Goal: Transaction & Acquisition: Purchase product/service

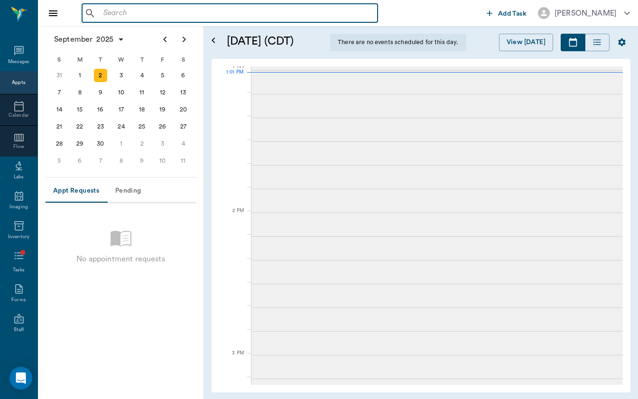
scroll to position [712, 0]
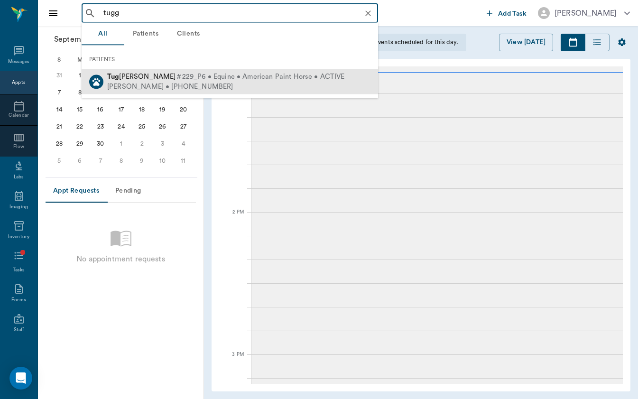
click at [139, 78] on span "[PERSON_NAME]" at bounding box center [141, 76] width 68 height 7
type input "tugg"
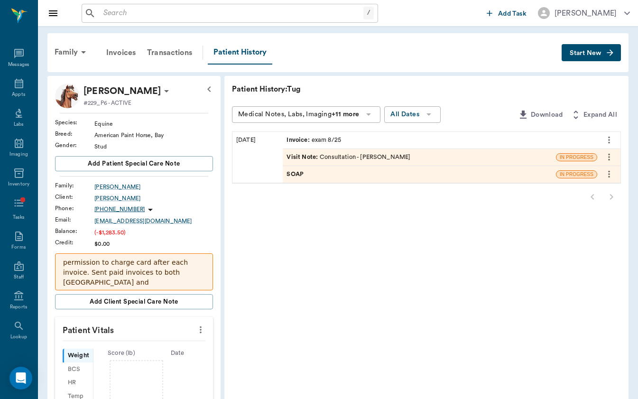
click at [288, 140] on div "Invoice : exam 8/25" at bounding box center [314, 140] width 55 height 9
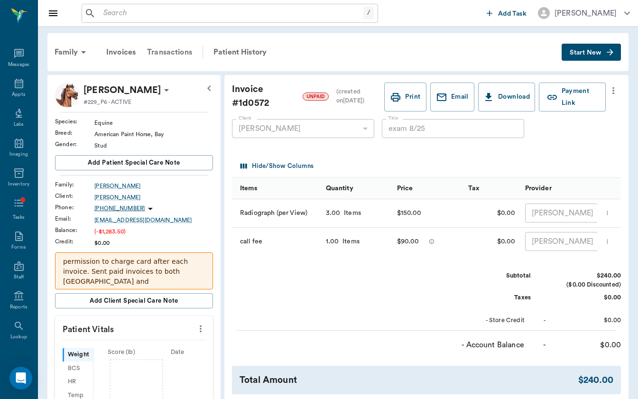
click at [175, 48] on div "Transactions" at bounding box center [169, 52] width 56 height 23
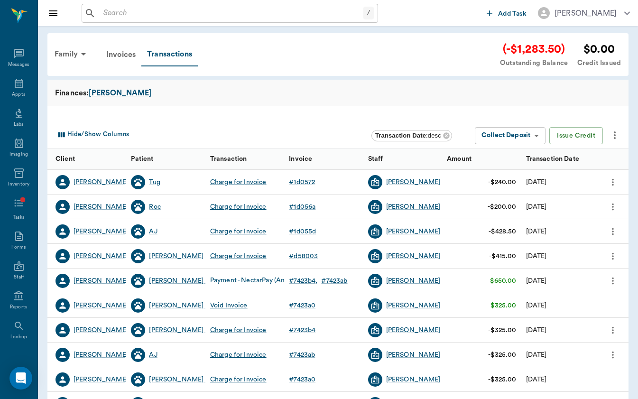
click at [609, 133] on icon "more" at bounding box center [614, 135] width 11 height 11
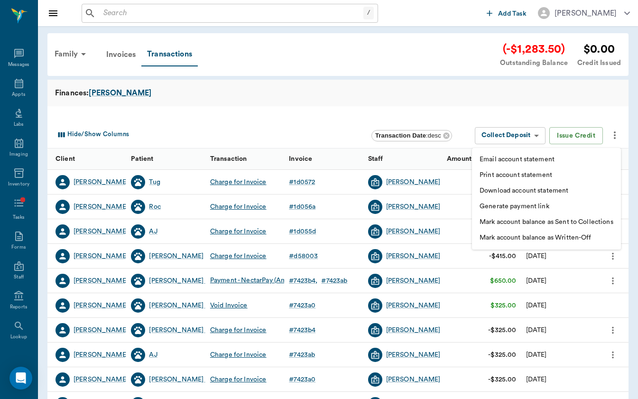
click at [304, 104] on div at bounding box center [319, 199] width 638 height 399
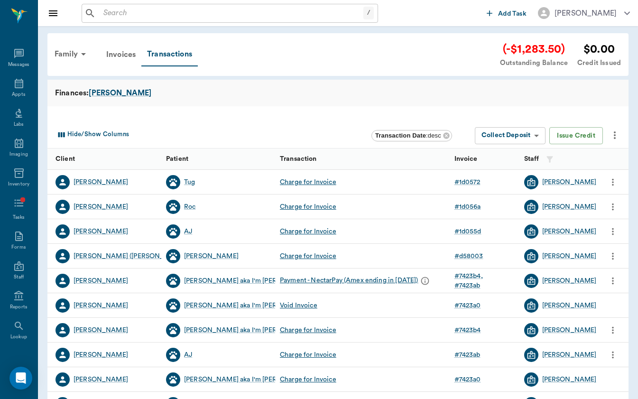
click at [314, 182] on div "Charge for Invoice" at bounding box center [308, 181] width 56 height 9
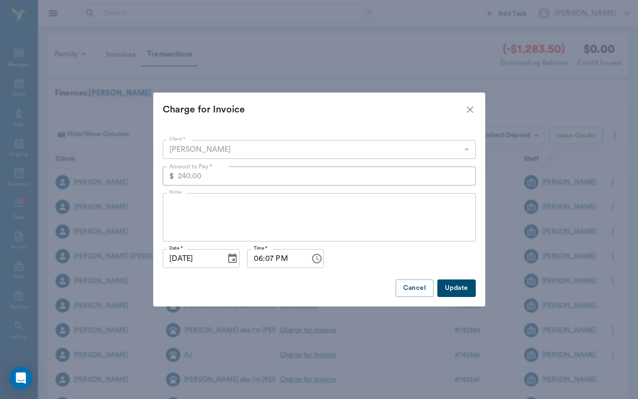
click at [291, 153] on div "[PERSON_NAME]" at bounding box center [319, 149] width 313 height 19
click at [466, 114] on icon "close" at bounding box center [470, 109] width 11 height 11
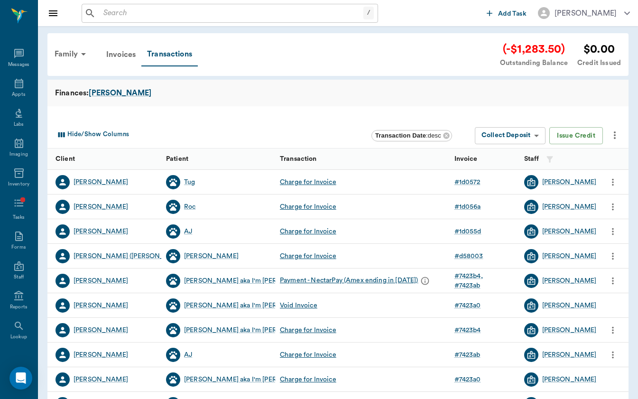
click at [467, 186] on div "# 1d0572" at bounding box center [485, 182] width 70 height 25
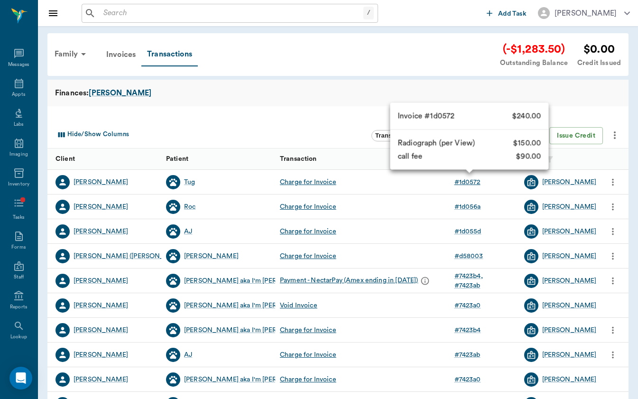
click at [470, 180] on div "# 1d0572" at bounding box center [468, 181] width 26 height 9
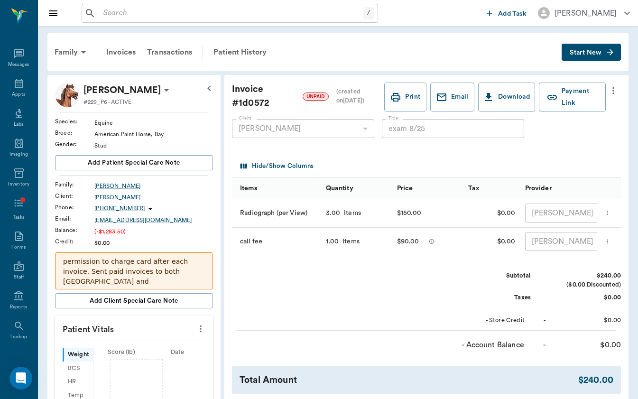
click at [612, 91] on icon "more" at bounding box center [613, 90] width 10 height 11
click at [451, 31] on div at bounding box center [319, 199] width 638 height 399
click at [261, 51] on div "Patient History" at bounding box center [240, 52] width 65 height 23
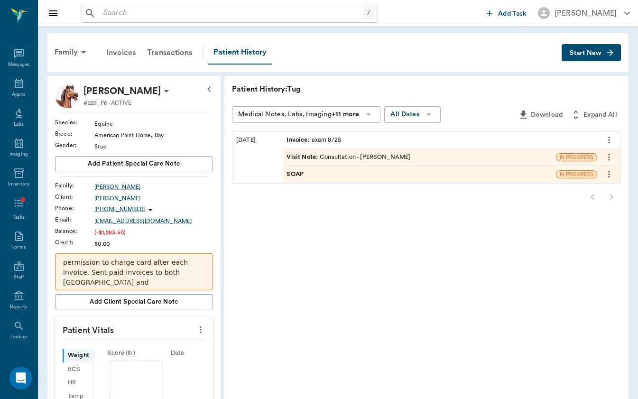
click at [122, 53] on div "Invoices" at bounding box center [121, 52] width 41 height 23
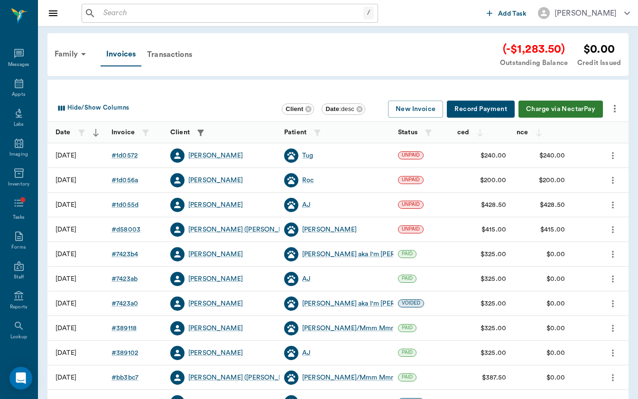
click at [556, 112] on button "Charge via NectarPay" at bounding box center [561, 110] width 84 height 18
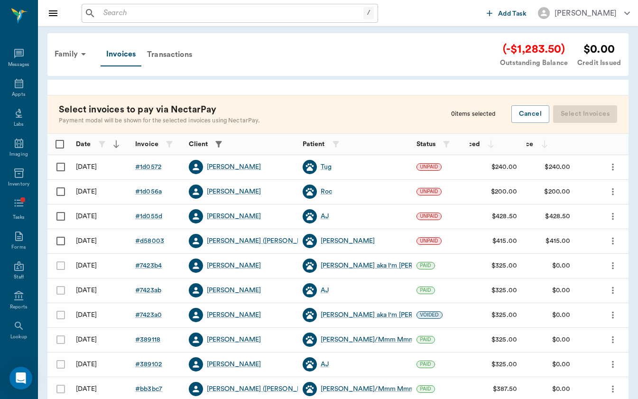
click at [59, 164] on input "Select row" at bounding box center [61, 167] width 20 height 20
checkbox input "false"
checkbox input "true"
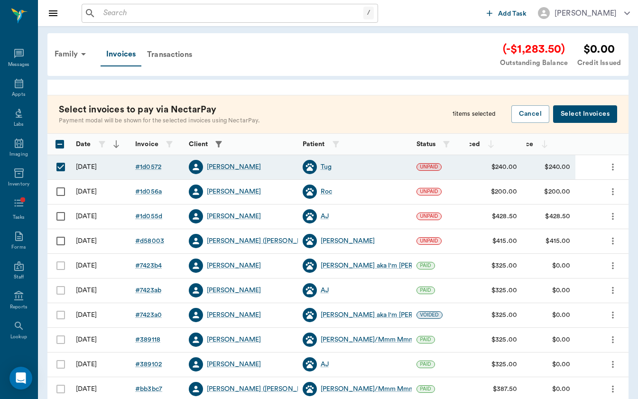
click at [604, 117] on button "Select Invoices" at bounding box center [585, 114] width 64 height 18
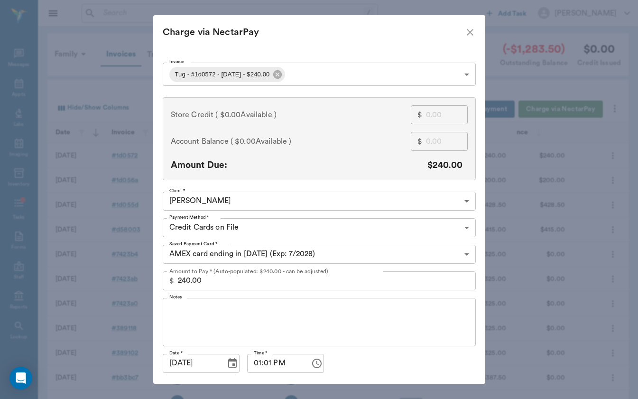
click at [254, 205] on body "/ ​ Add Task [PERSON_NAME] Nectar Messages Appts Labs Imaging Inventory Tasks F…" at bounding box center [319, 278] width 638 height 557
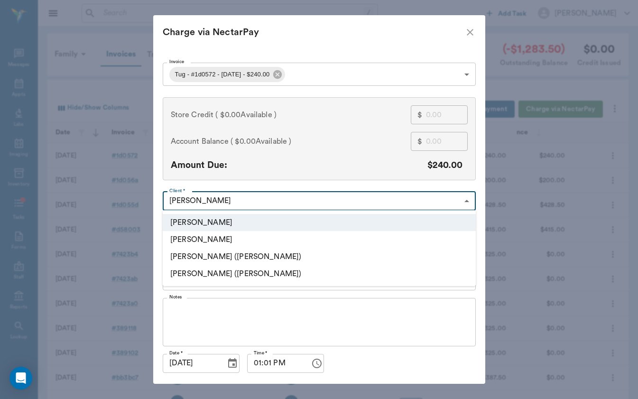
click at [254, 205] on div at bounding box center [319, 199] width 638 height 399
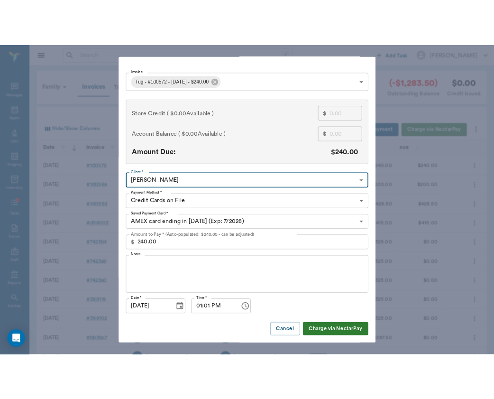
scroll to position [27, 0]
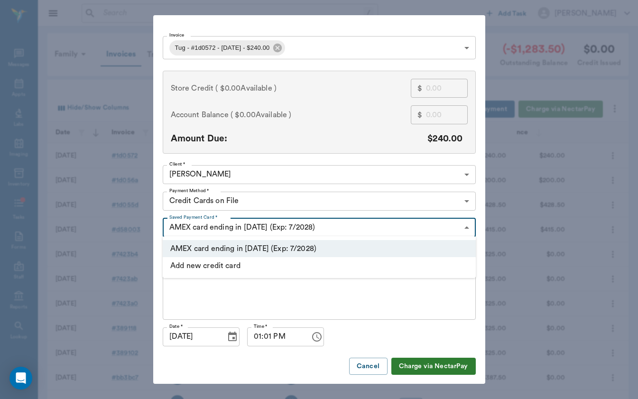
click at [287, 233] on body "/ ​ Add Task [PERSON_NAME] Nectar Messages Appts Labs Imaging Inventory Tasks F…" at bounding box center [319, 278] width 638 height 557
click at [287, 261] on li "Add new credit card" at bounding box center [319, 265] width 313 height 17
type input "ADD_NEW_CREDIT_CARD"
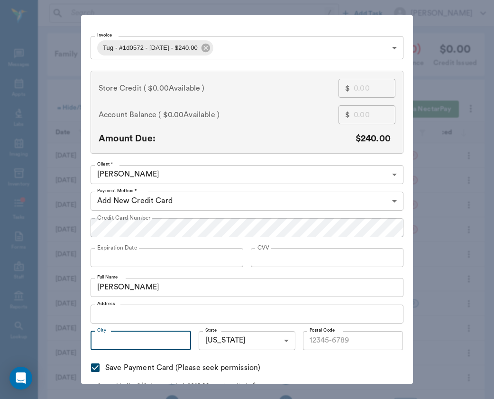
click at [152, 345] on input "City" at bounding box center [141, 340] width 101 height 19
type input "33600"
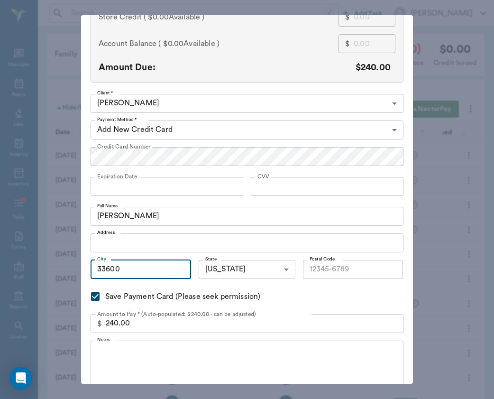
scroll to position [99, 0]
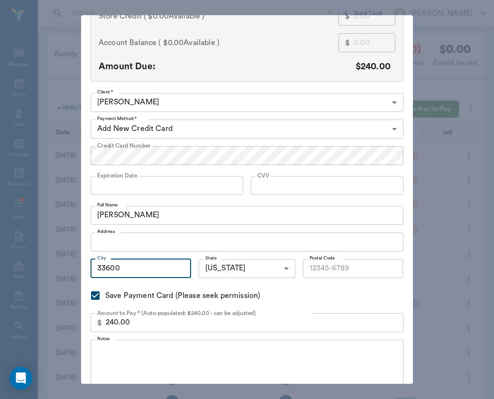
drag, startPoint x: 106, startPoint y: 267, endPoint x: 66, endPoint y: 269, distance: 39.9
click at [66, 269] on div "Charge via NectarPay Invoice Tug - #1d0572 - [DATE] - $240.00 68b232909657c2960…" at bounding box center [247, 199] width 494 height 399
click at [311, 274] on input "Postal Code" at bounding box center [353, 268] width 101 height 19
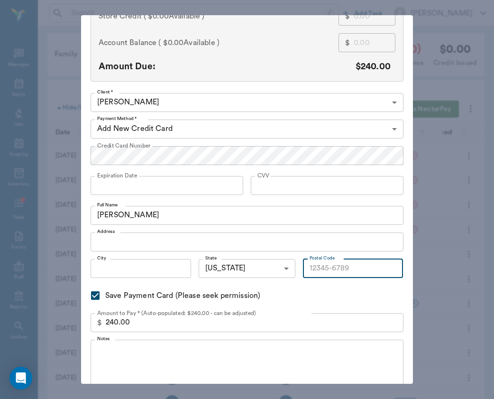
paste input "33600"
type input "33600"
click at [373, 299] on div "Invoice Tug - #1d0572 - [DATE] - $240.00 68b232909657c2960f1d0572 Invoice Store…" at bounding box center [247, 201] width 313 height 483
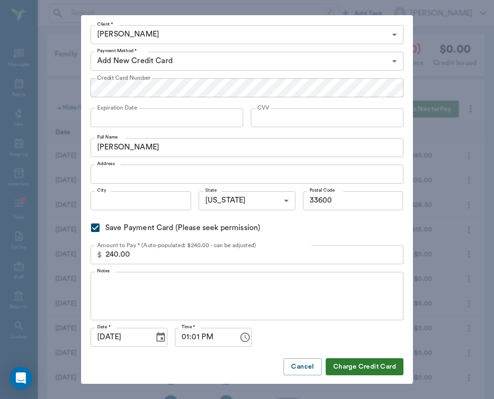
scroll to position [166, 0]
click at [100, 226] on input "Save Payment Card (Please seek permission)" at bounding box center [95, 228] width 20 height 20
checkbox input "false"
click at [200, 306] on textarea "Notes" at bounding box center [247, 296] width 300 height 33
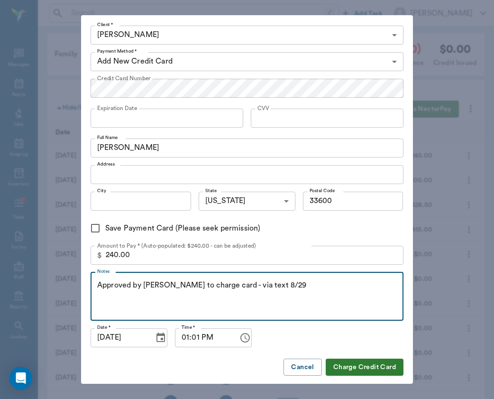
type textarea "Approved by [PERSON_NAME] to charge card - via text 8/29"
click at [367, 363] on button "Charge Credit Card" at bounding box center [365, 368] width 78 height 18
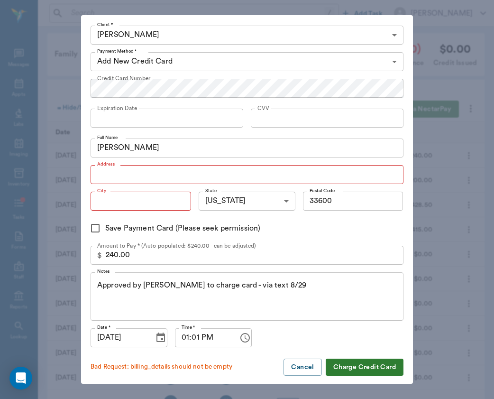
click at [159, 165] on input "Address" at bounding box center [247, 174] width 313 height 19
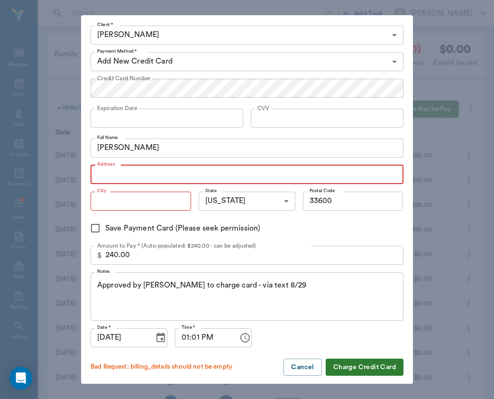
paste input "[STREET_ADDRESS]"
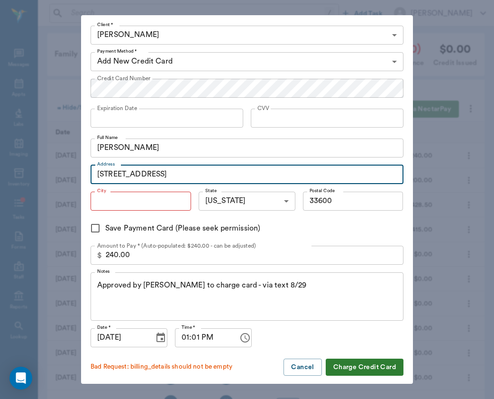
type input "[STREET_ADDRESS]"
click at [156, 194] on input "City" at bounding box center [141, 201] width 101 height 19
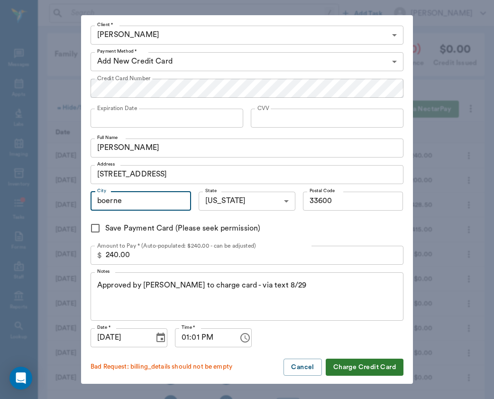
type input "boerne"
click at [366, 370] on button "Charge Credit Card" at bounding box center [365, 368] width 78 height 18
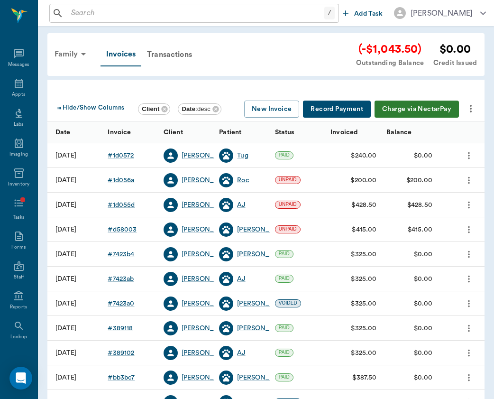
click at [73, 57] on div "Family" at bounding box center [72, 54] width 46 height 23
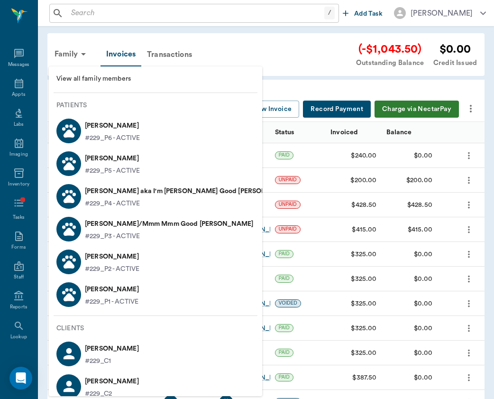
click at [127, 126] on p "[PERSON_NAME]" at bounding box center [112, 125] width 55 height 15
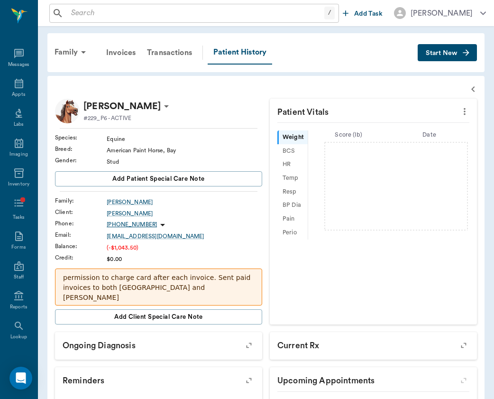
click at [470, 50] on icon "button" at bounding box center [466, 52] width 9 height 9
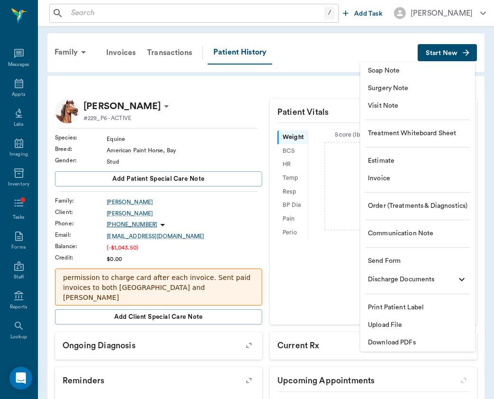
click at [438, 242] on li "Communication Note" at bounding box center [418, 234] width 115 height 18
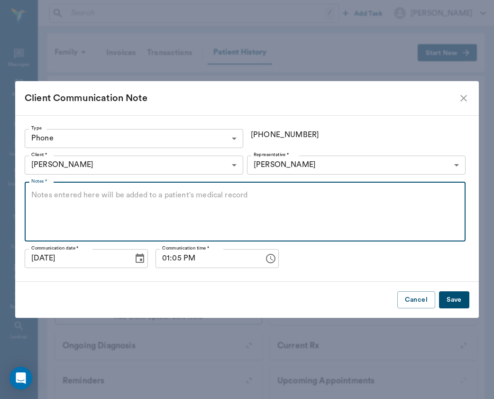
click at [330, 211] on textarea "Notes *" at bounding box center [245, 212] width 428 height 44
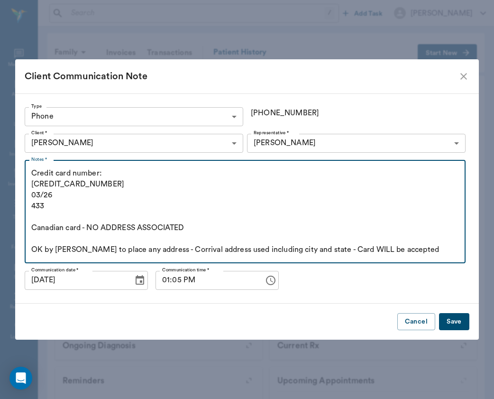
type textarea "Credit card number: [CREDIT_CARD_NUMBER] 03/26 433 Canadian card - NO ADDRESS A…"
click at [459, 321] on button "Save" at bounding box center [454, 322] width 30 height 18
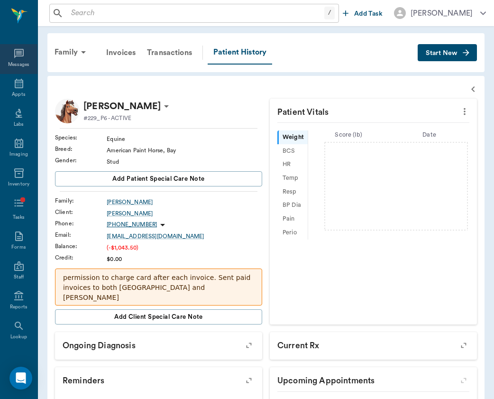
click at [28, 64] on div "Messages" at bounding box center [19, 64] width 22 height 7
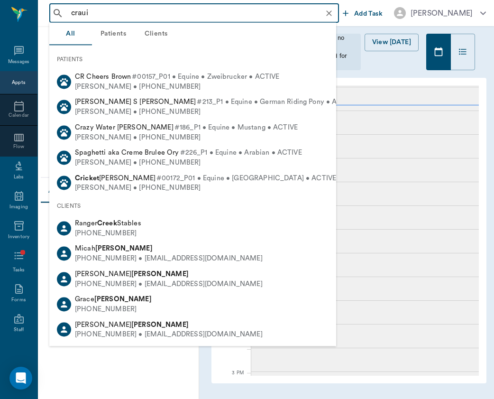
scroll to position [713, 0]
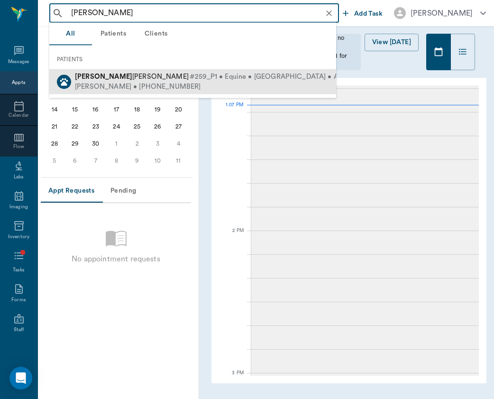
click at [113, 87] on div "[PERSON_NAME] • [PHONE_NUMBER]" at bounding box center [217, 87] width 284 height 10
type input "[PERSON_NAME]"
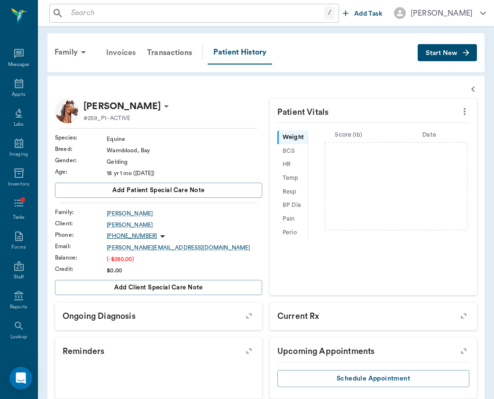
click at [126, 49] on div "Invoices" at bounding box center [121, 52] width 41 height 23
